Goal: Complete application form: Complete application form

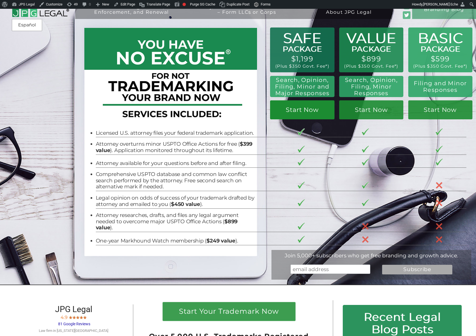
click at [308, 105] on link "Start Now" at bounding box center [302, 109] width 64 height 19
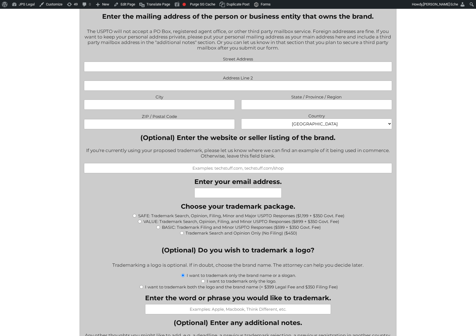
scroll to position [391, 0]
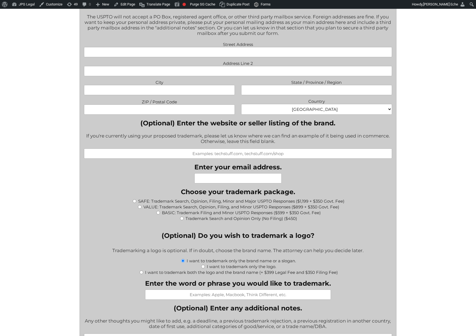
click at [133, 200] on input "SAFE: Trademark Search, Opinion, Filing, Minor and Major USPTO Responses ($1,19…" at bounding box center [135, 202] width 4 height 4
radio input "true"
type input "$1,549.00"
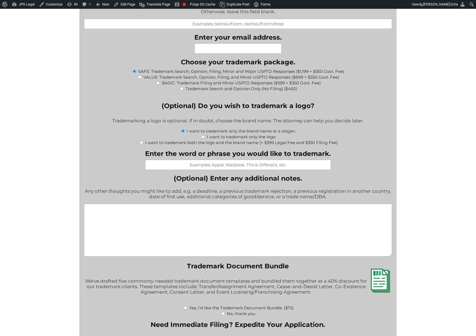
scroll to position [540, 0]
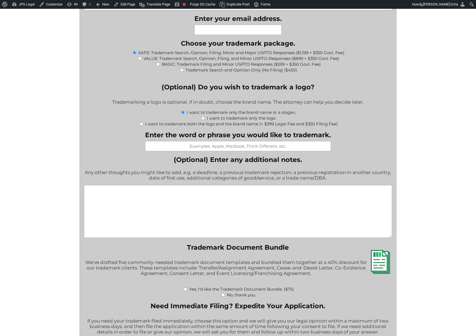
click at [141, 123] on input "I want to trademark both the logo and the brand name (+ $399 Legal Fee and $350…" at bounding box center [142, 124] width 4 height 4
radio input "true"
type input "$2,298.00"
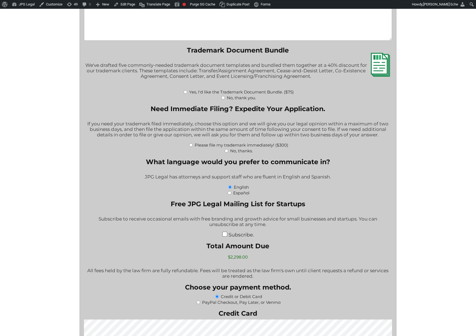
scroll to position [916, 0]
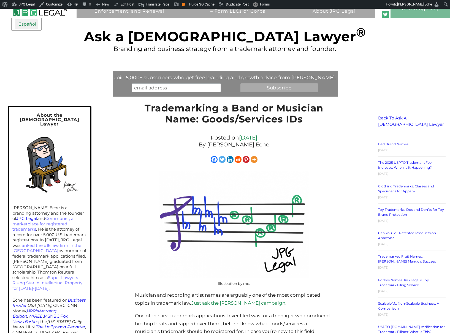
click at [29, 28] on link "Español" at bounding box center [26, 24] width 23 height 10
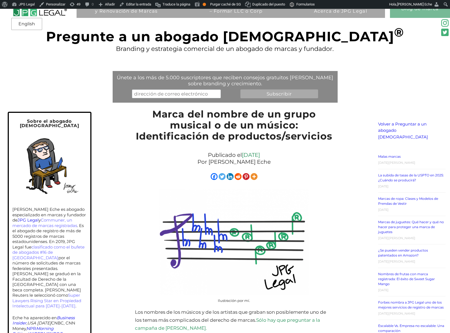
click at [45, 15] on img at bounding box center [40, 9] width 54 height 15
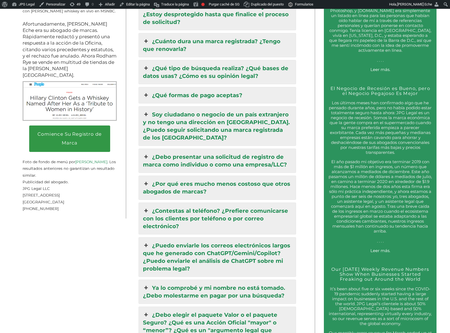
scroll to position [865, 0]
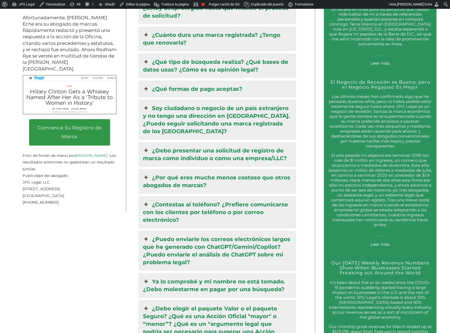
click at [224, 280] on link "Ya lo comprobé y mi nombre no está tomado. ¿Debo molestarme en pagar por una bú…" at bounding box center [217, 286] width 157 height 24
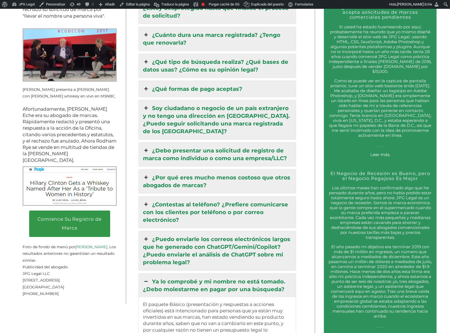
scroll to position [850, 0]
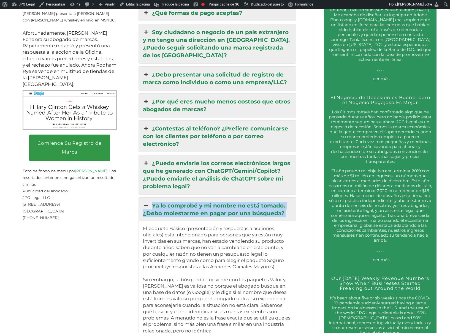
drag, startPoint x: 141, startPoint y: 216, endPoint x: 149, endPoint y: 199, distance: 19.4
copy div "Ya lo comprobé y mi nombre no está tomado. ¿Debo molestarme en pagar por una bú…"
click at [157, 207] on link "Ya lo comprobé y mi nombre no está tomado. ¿Debo molestarme en pagar por una bú…" at bounding box center [217, 210] width 157 height 24
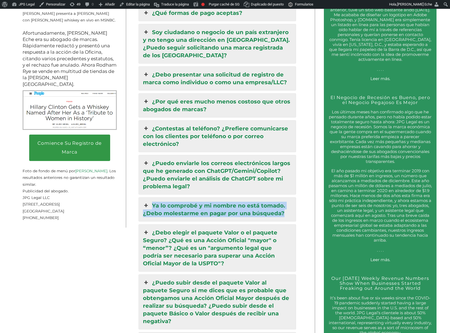
click at [156, 207] on link "Ya lo comprobé y mi nombre no está tomado. ¿Debo molestarme en pagar por una bú…" at bounding box center [217, 210] width 157 height 24
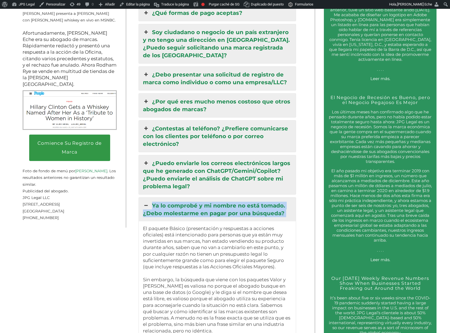
click at [146, 202] on icon at bounding box center [146, 206] width 6 height 8
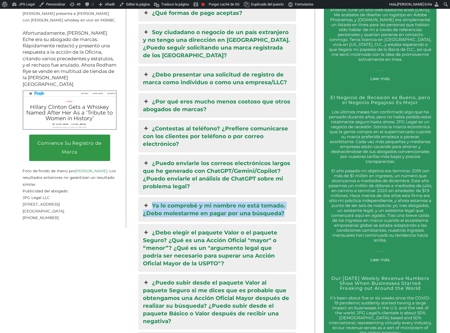
click at [176, 199] on link "Ya lo comprobé y mi nombre no está tomado. ¿Debo molestarme en pagar por una bú…" at bounding box center [217, 210] width 157 height 24
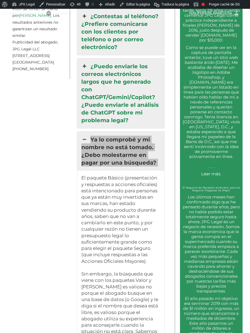
scroll to position [846, 0]
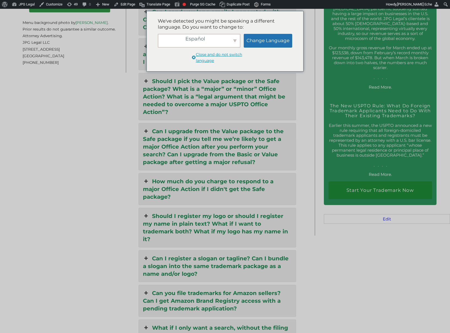
click at [205, 55] on span "Close and do not switch language" at bounding box center [227, 58] width 63 height 12
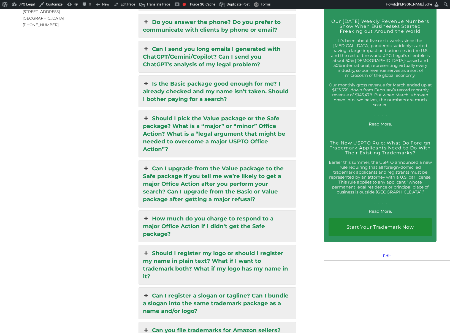
scroll to position [965, 0]
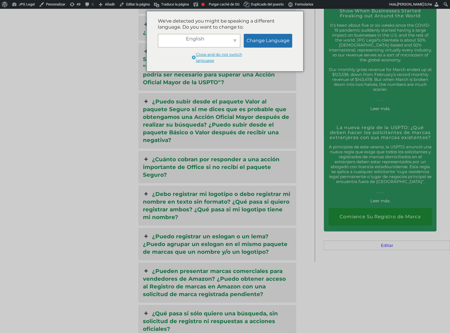
click at [214, 55] on span "Close and do not switch language" at bounding box center [227, 58] width 63 height 12
